Goal: Communication & Community: Connect with others

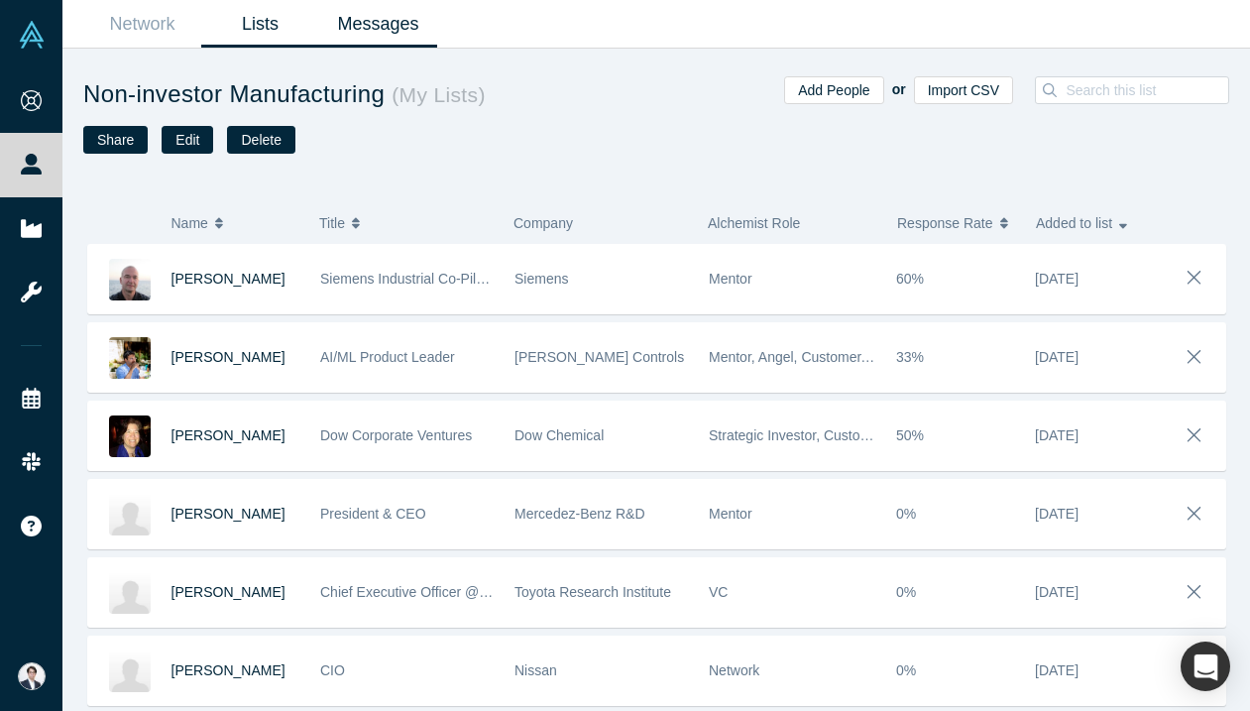
click at [332, 30] on link "Messages" at bounding box center [378, 24] width 118 height 47
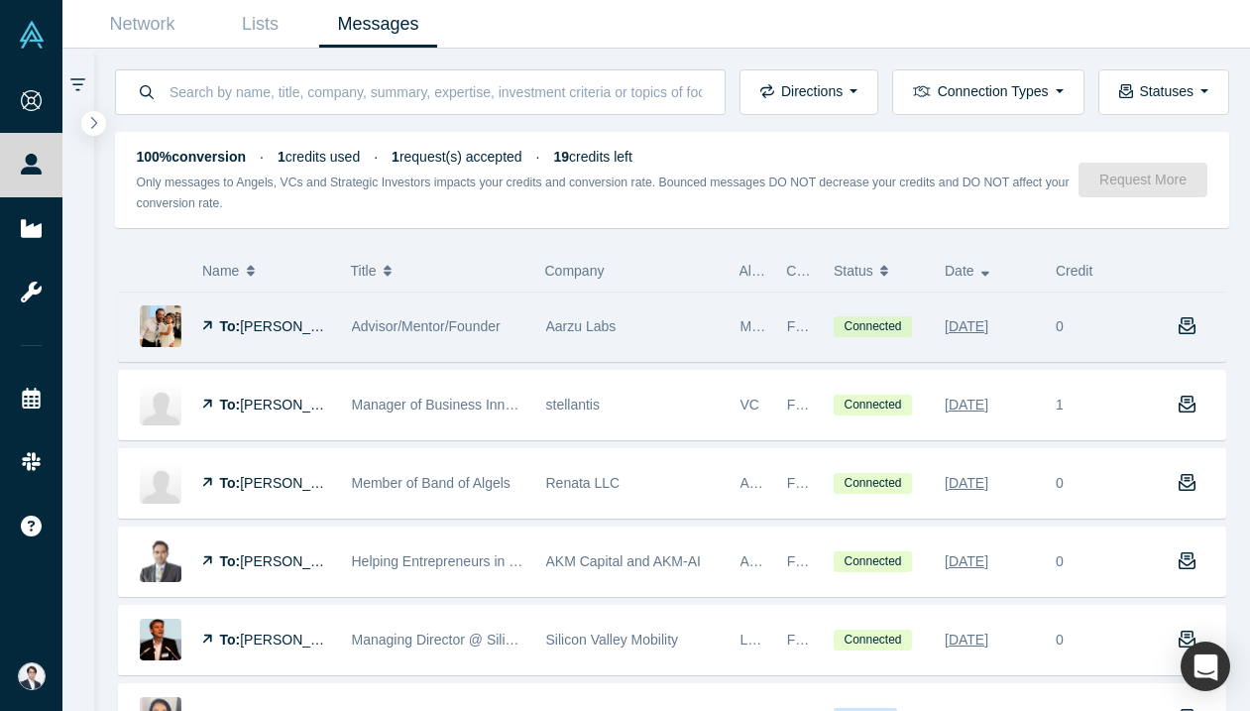
scroll to position [154, 0]
